Goal: Task Accomplishment & Management: Use online tool/utility

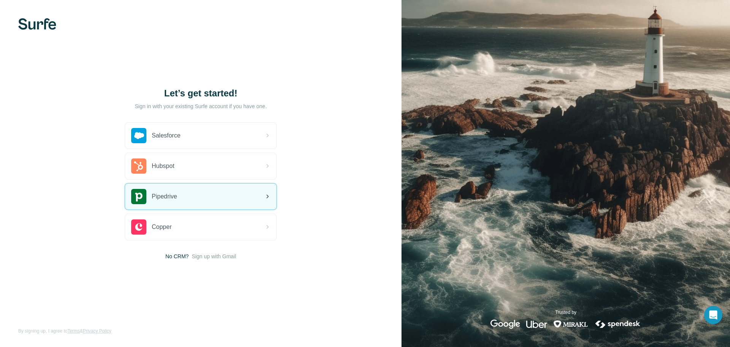
click at [212, 202] on div "Pipedrive" at bounding box center [200, 196] width 151 height 26
click at [222, 200] on div "Pipedrive" at bounding box center [200, 196] width 151 height 26
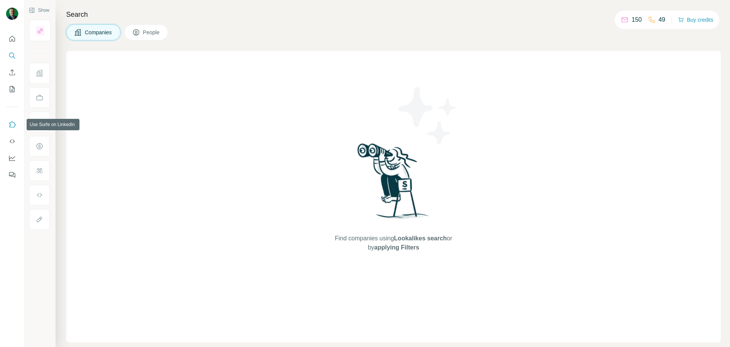
click at [11, 122] on icon "Use Surfe on LinkedIn" at bounding box center [13, 124] width 6 height 6
